Goal: Task Accomplishment & Management: Manage account settings

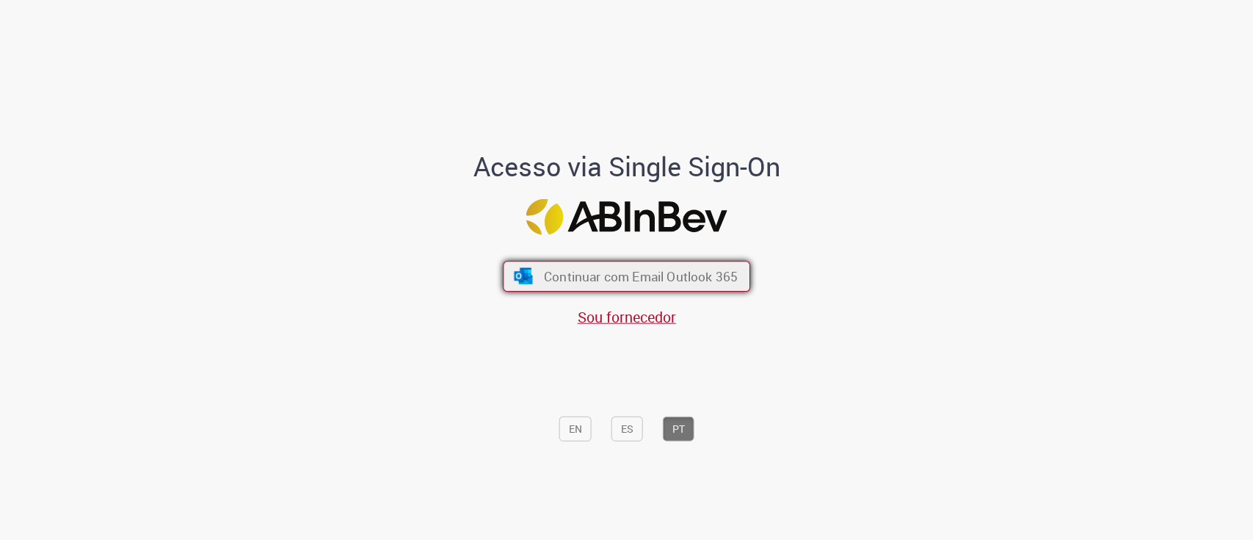
click at [548, 279] on span "Continuar com Email Outlook 365" at bounding box center [641, 275] width 194 height 17
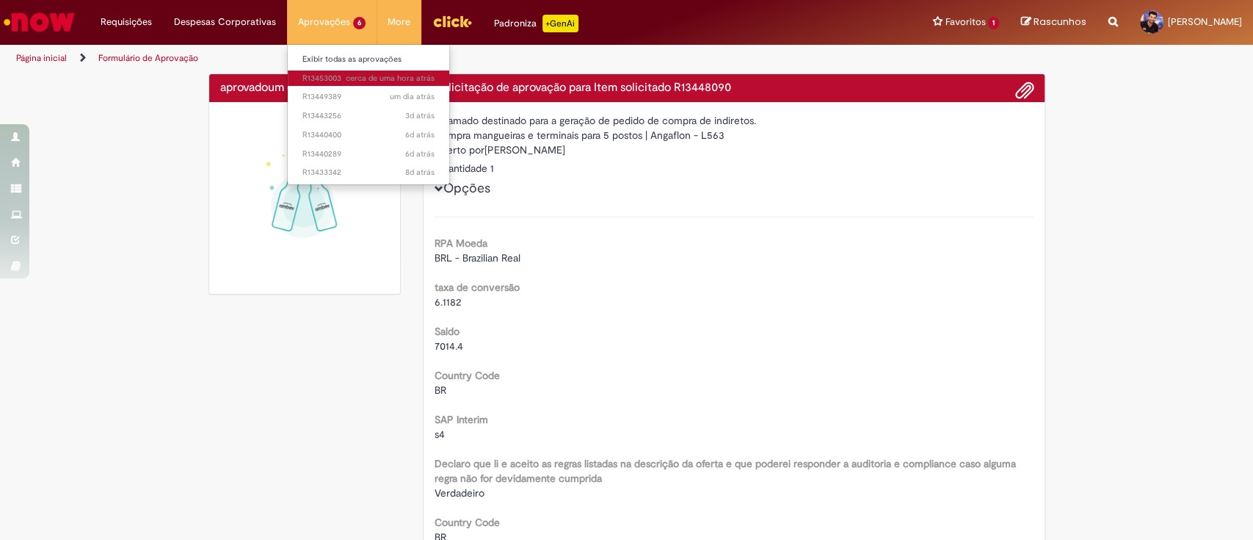
click at [325, 79] on span "cerca de uma hora atrás cerca de uma hora atrás R13453003" at bounding box center [368, 79] width 132 height 12
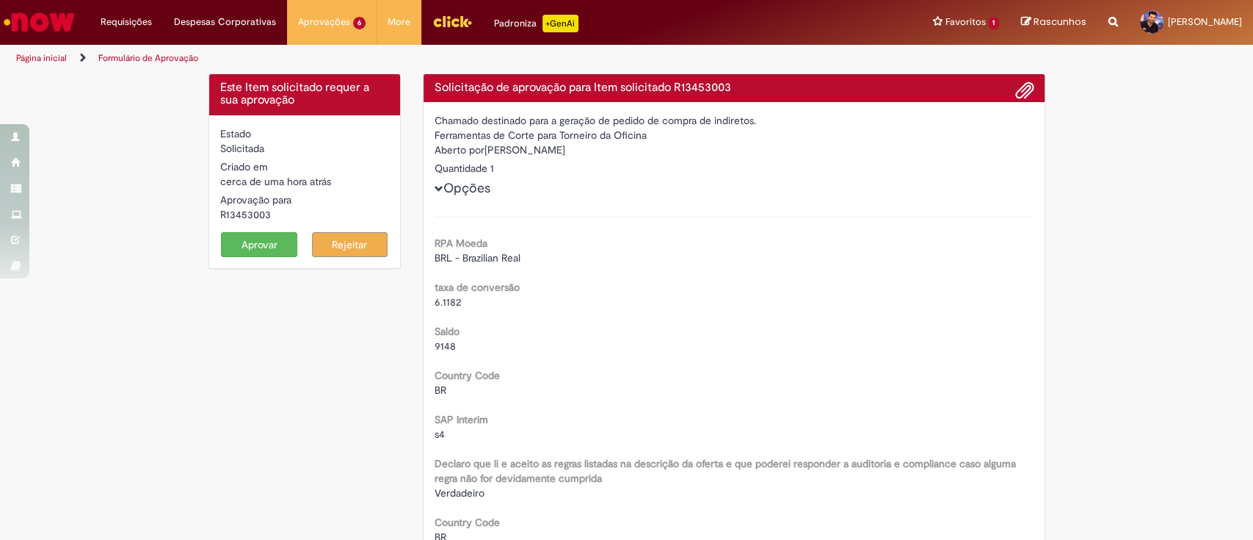
click at [253, 251] on button "Aprovar" at bounding box center [259, 244] width 76 height 25
